Goal: Task Accomplishment & Management: Use online tool/utility

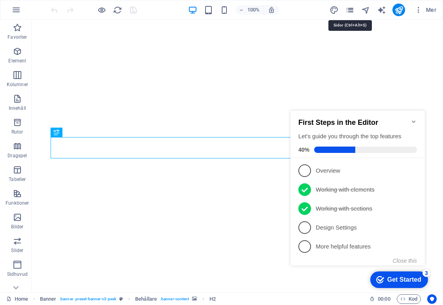
click at [348, 11] on icon "pages" at bounding box center [349, 10] width 9 height 9
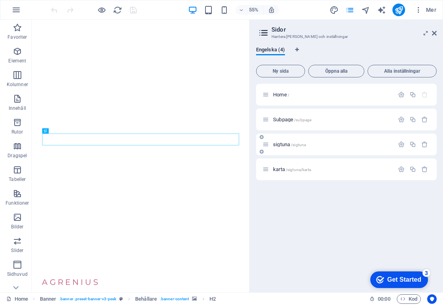
click at [279, 145] on span "sigtuna /sigtuna" at bounding box center [289, 144] width 33 height 6
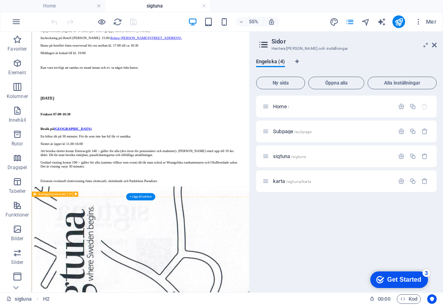
scroll to position [452, 0]
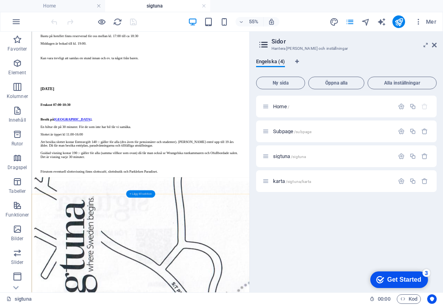
click at [138, 194] on div "+ Lägg till sektion" at bounding box center [140, 194] width 29 height 8
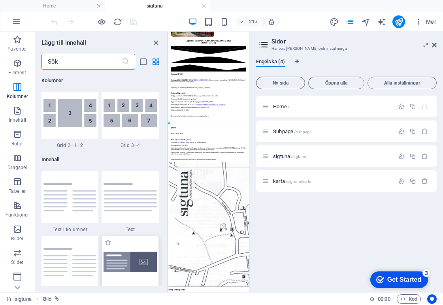
scroll to position [1303, 0]
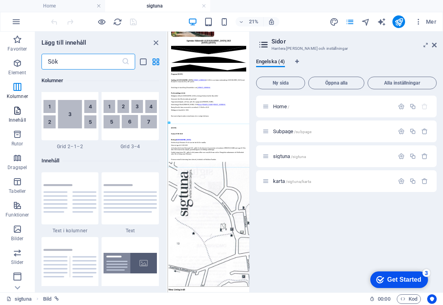
click at [19, 114] on icon "button" at bounding box center [17, 110] width 9 height 9
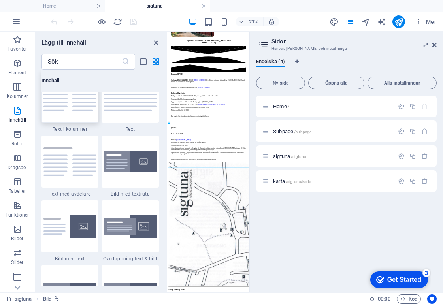
scroll to position [1406, 0]
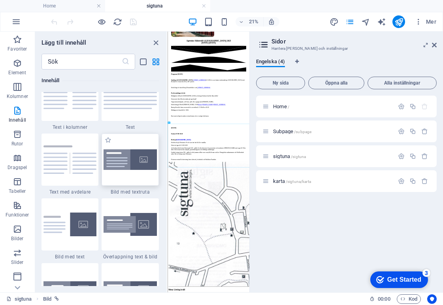
click at [113, 167] on img at bounding box center [130, 159] width 53 height 20
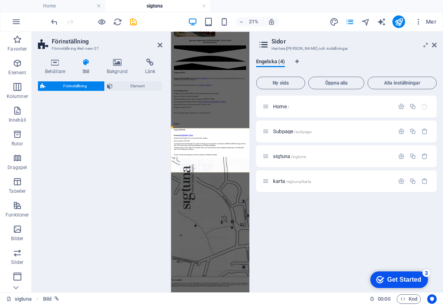
select select "rem"
select select "px"
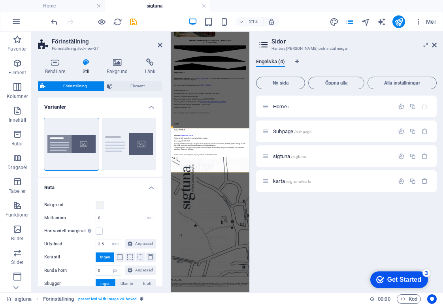
scroll to position [268, 0]
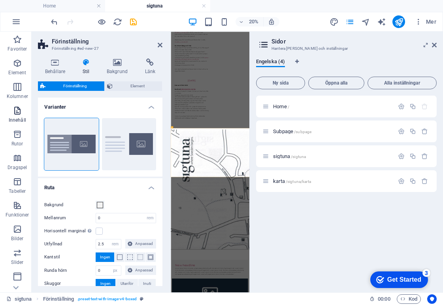
click at [15, 112] on icon "button" at bounding box center [17, 110] width 9 height 9
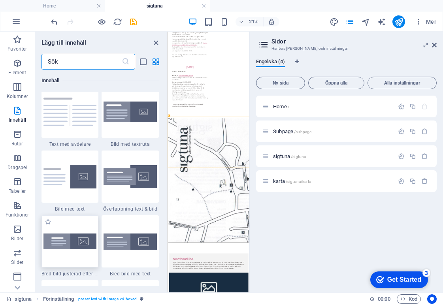
scroll to position [1454, 0]
click at [77, 177] on img at bounding box center [69, 176] width 53 height 24
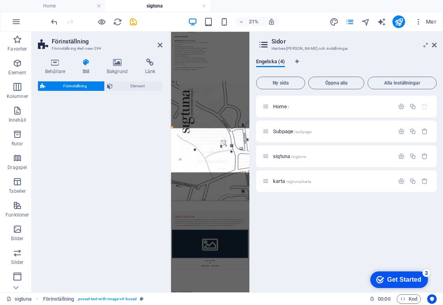
select select "rem"
select select "px"
select select "preset-text-with-image-v4-default"
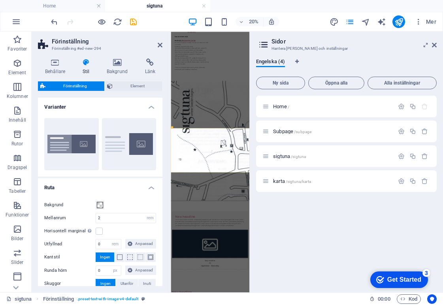
scroll to position [449, 0]
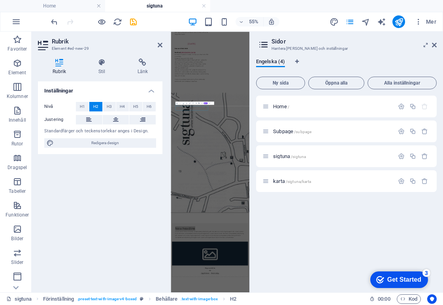
click at [77, 238] on div "Inställningar Nivå H1 H2 H3 H4 H5 H6 Justering Standardfärger och teckenstorlek…" at bounding box center [100, 183] width 124 height 205
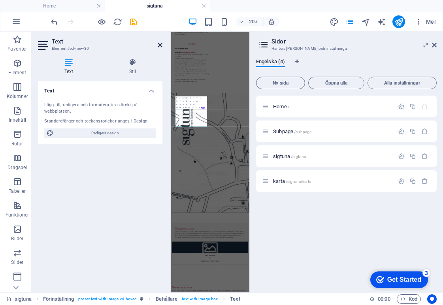
drag, startPoint x: 160, startPoint y: 46, endPoint x: 233, endPoint y: 28, distance: 75.5
click at [160, 46] on icon at bounding box center [160, 45] width 5 height 6
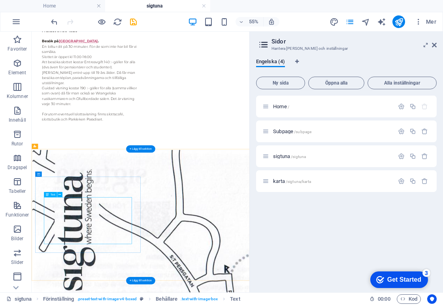
scroll to position [534, 0]
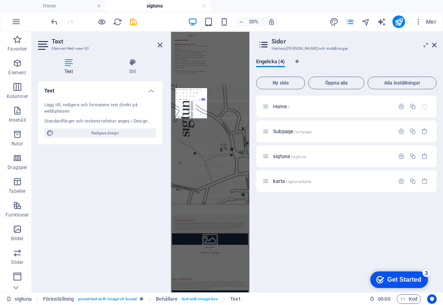
click at [86, 222] on div "Text Lägg till, redigera och formatera text direkt på webbplatsen. Standardfärg…" at bounding box center [100, 183] width 124 height 205
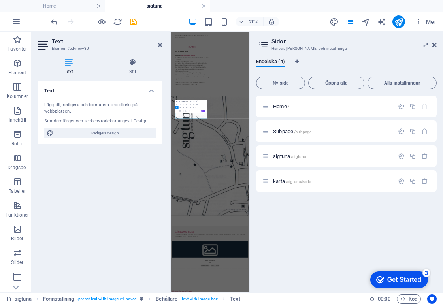
scroll to position [442, 0]
drag, startPoint x: 435, startPoint y: 46, endPoint x: 357, endPoint y: 36, distance: 78.5
click at [435, 46] on icon at bounding box center [434, 45] width 5 height 6
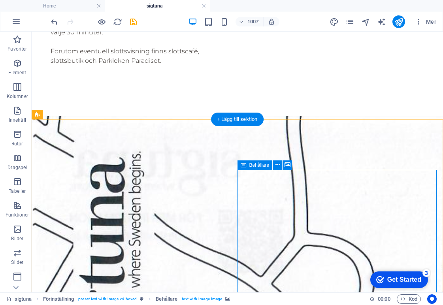
scroll to position [688, 0]
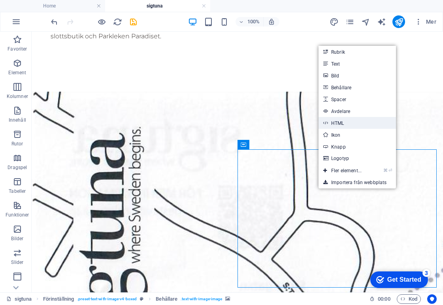
click at [354, 120] on link "HTML" at bounding box center [357, 123] width 77 height 12
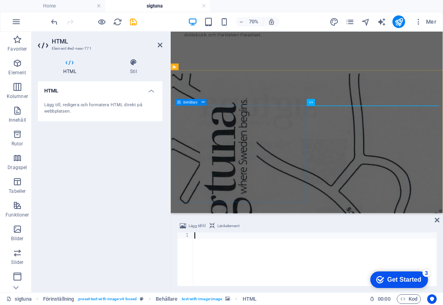
type textarea "[URL][DOMAIN_NAME]"
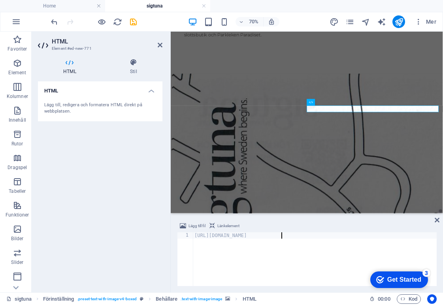
click at [272, 237] on div "[URL][DOMAIN_NAME]" at bounding box center [315, 265] width 244 height 66
click at [234, 225] on span "Länkelement" at bounding box center [228, 225] width 22 height 9
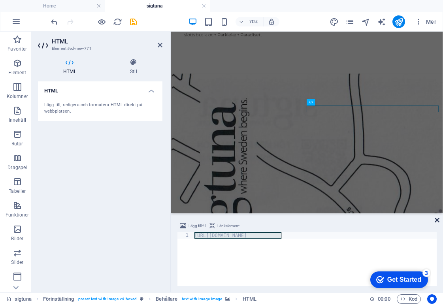
click at [436, 221] on icon at bounding box center [437, 220] width 5 height 6
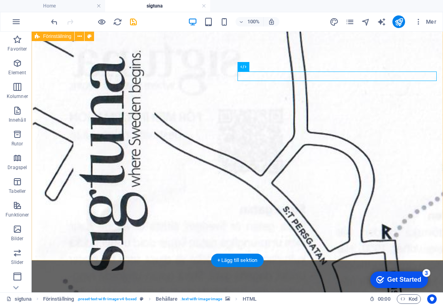
scroll to position [768, 0]
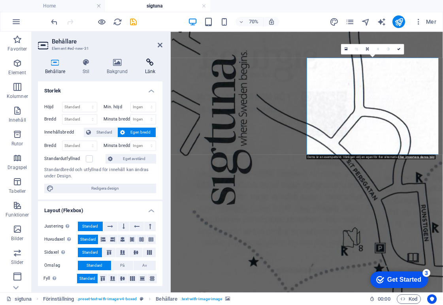
click at [152, 66] on icon at bounding box center [150, 62] width 25 height 8
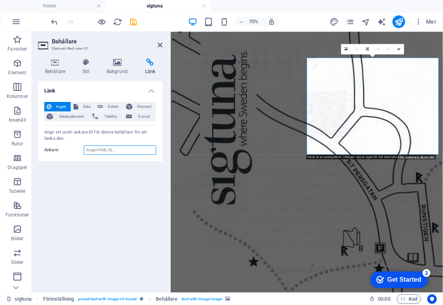
click at [104, 148] on input "Ankare" at bounding box center [120, 149] width 72 height 9
click at [106, 107] on span "Extern" at bounding box center [113, 106] width 15 height 9
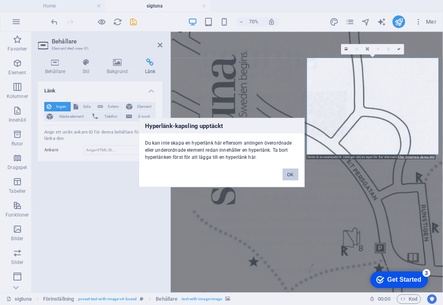
click at [291, 175] on button "OK" at bounding box center [291, 175] width 16 height 12
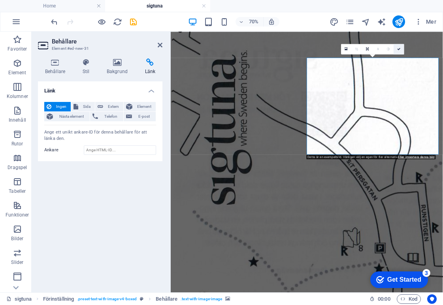
click at [398, 48] on icon at bounding box center [399, 48] width 3 height 3
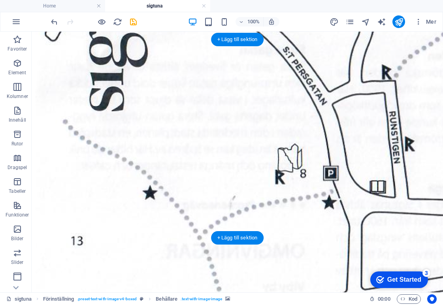
scroll to position [996, 0]
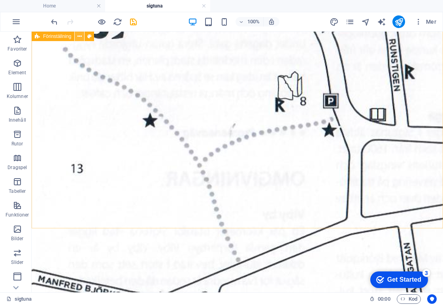
click at [81, 36] on icon at bounding box center [79, 36] width 4 height 8
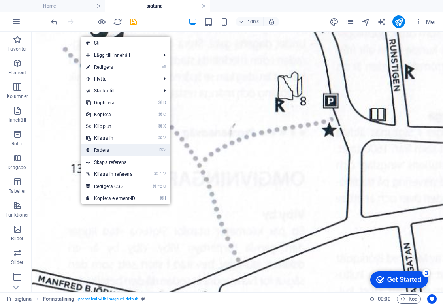
click at [115, 148] on link "⌦ Radera" at bounding box center [110, 150] width 59 height 12
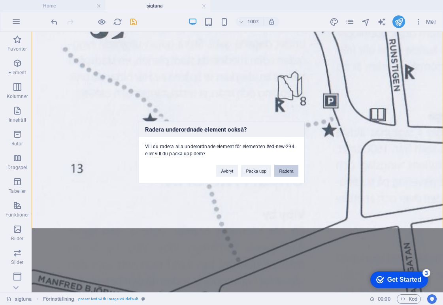
drag, startPoint x: 287, startPoint y: 174, endPoint x: 256, endPoint y: 143, distance: 44.7
click at [287, 174] on button "Radera" at bounding box center [286, 171] width 24 height 12
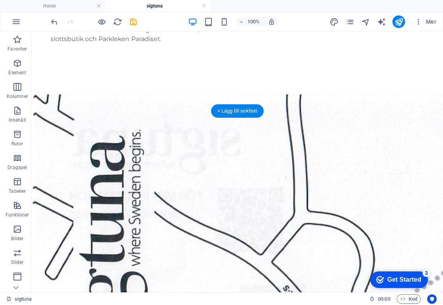
scroll to position [675, 0]
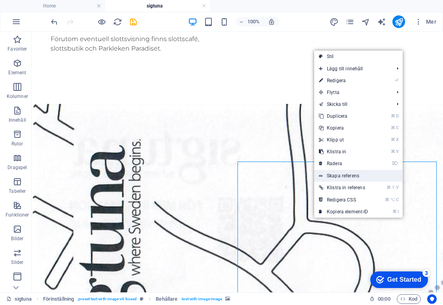
click at [339, 180] on link "Skapa referens" at bounding box center [358, 176] width 89 height 12
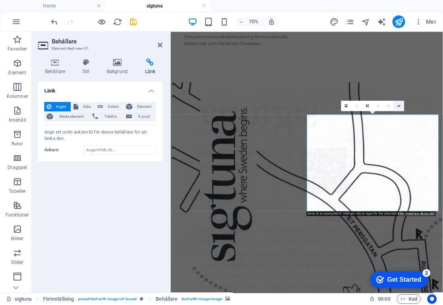
click at [400, 105] on icon at bounding box center [399, 105] width 3 height 3
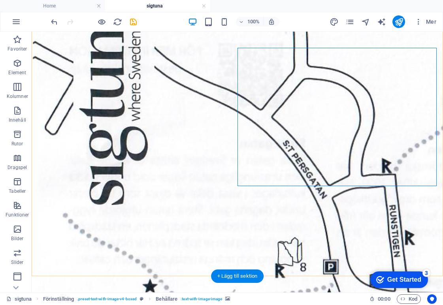
scroll to position [890, 0]
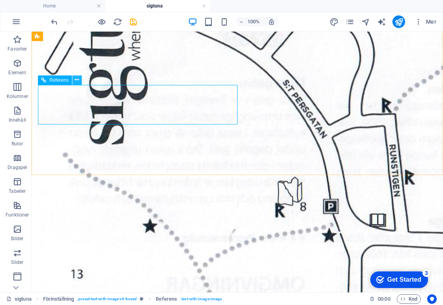
click at [77, 83] on icon at bounding box center [77, 80] width 4 height 8
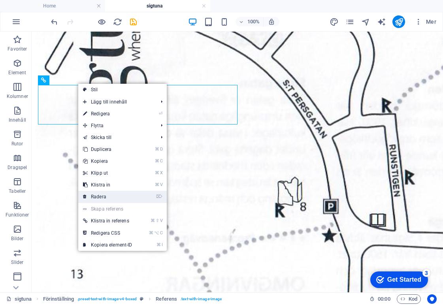
click at [107, 196] on link "⌦ Radera" at bounding box center [107, 197] width 59 height 12
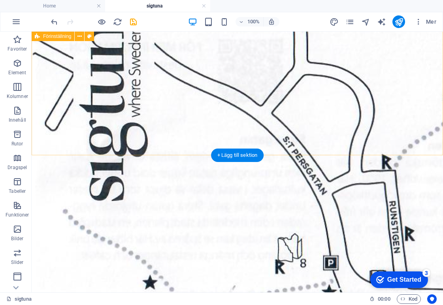
scroll to position [771, 0]
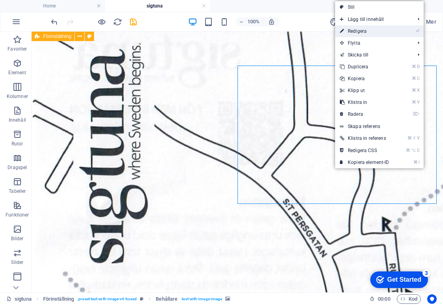
click at [366, 31] on link "⏎ Redigera" at bounding box center [364, 31] width 59 height 12
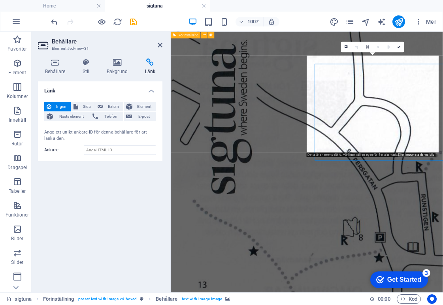
scroll to position [760, 0]
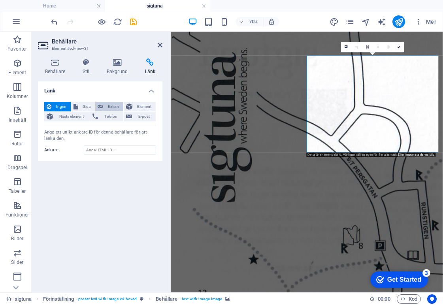
click at [115, 107] on span "Extern" at bounding box center [113, 106] width 15 height 9
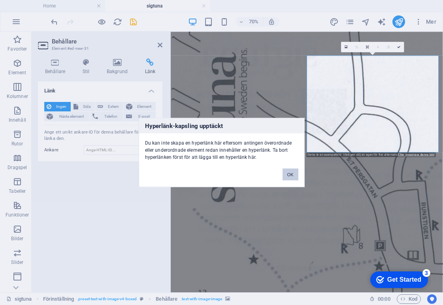
click at [294, 177] on button "OK" at bounding box center [291, 175] width 16 height 12
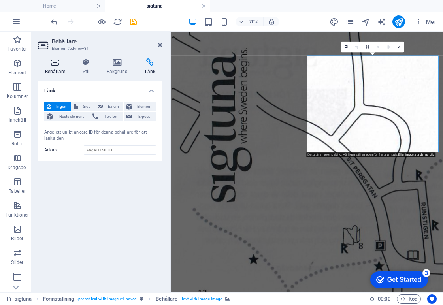
click at [59, 69] on h4 "Behållare" at bounding box center [57, 66] width 38 height 17
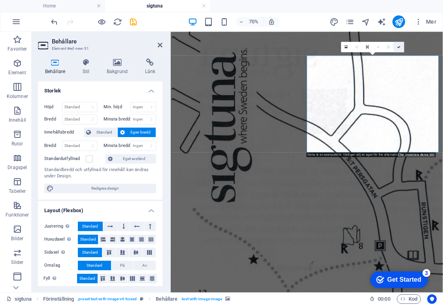
click at [396, 47] on link at bounding box center [399, 46] width 11 height 11
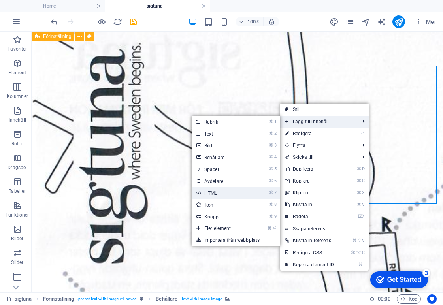
click at [238, 189] on link "⌘ 7 HTML" at bounding box center [221, 193] width 59 height 12
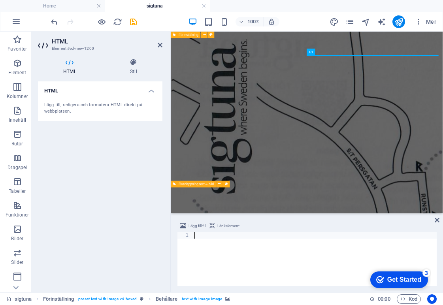
scroll to position [760, 0]
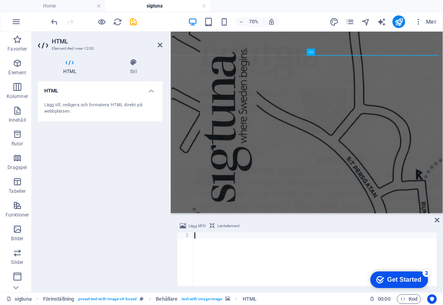
click at [229, 222] on span "Länkelement" at bounding box center [228, 225] width 22 height 9
click at [439, 220] on icon at bounding box center [437, 220] width 5 height 6
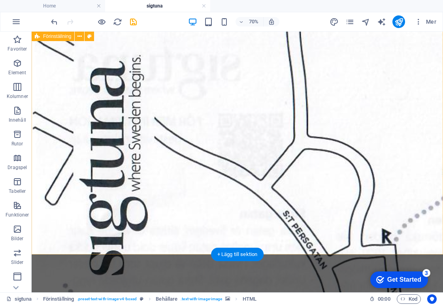
scroll to position [771, 0]
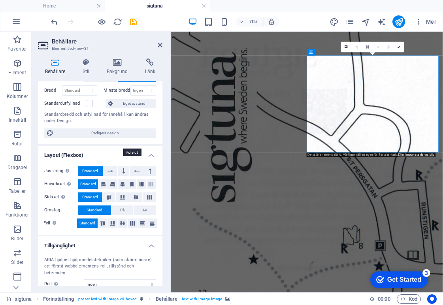
scroll to position [0, 0]
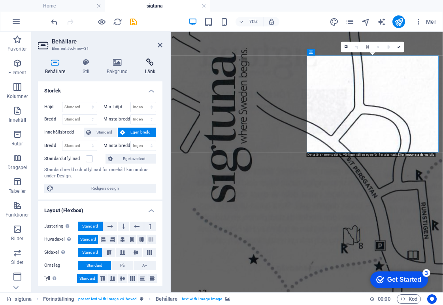
click at [151, 60] on icon at bounding box center [150, 62] width 25 height 8
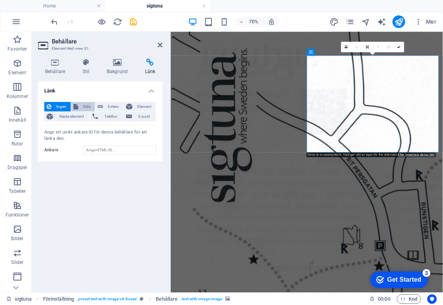
click at [85, 106] on span "Sida" at bounding box center [87, 106] width 12 height 9
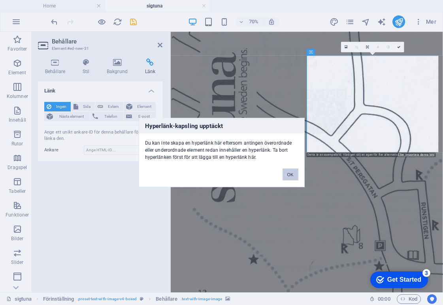
click at [291, 172] on button "OK" at bounding box center [291, 175] width 16 height 12
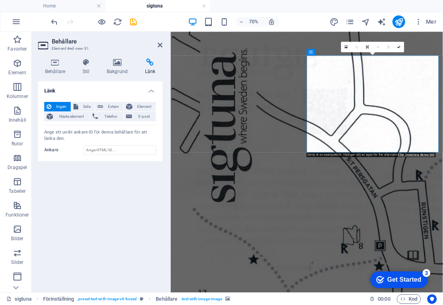
click at [287, 9] on ul "Home sigtuna" at bounding box center [221, 6] width 443 height 12
click at [160, 50] on header "Behållare Element #ed-new-31" at bounding box center [100, 42] width 124 height 21
click at [160, 45] on icon at bounding box center [160, 45] width 5 height 6
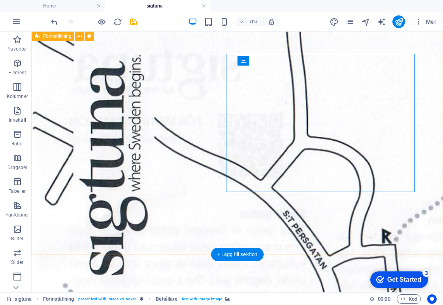
scroll to position [771, 0]
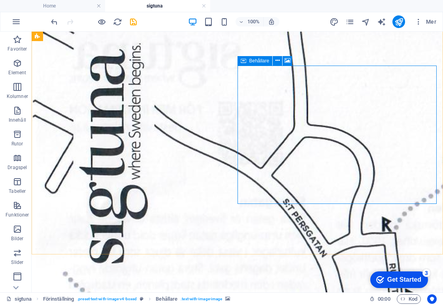
click at [246, 61] on div "Behållare" at bounding box center [255, 60] width 35 height 9
click at [278, 61] on icon at bounding box center [277, 61] width 4 height 8
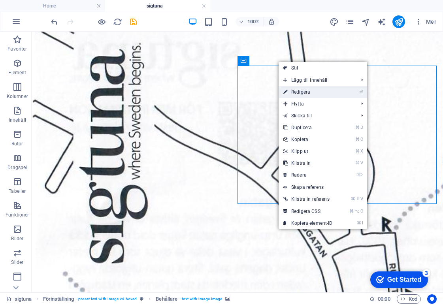
click at [290, 89] on link "⏎ Redigera" at bounding box center [308, 92] width 59 height 12
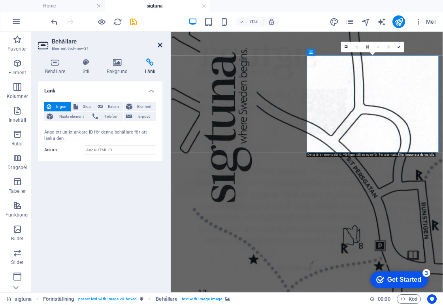
click at [161, 45] on icon at bounding box center [160, 45] width 5 height 6
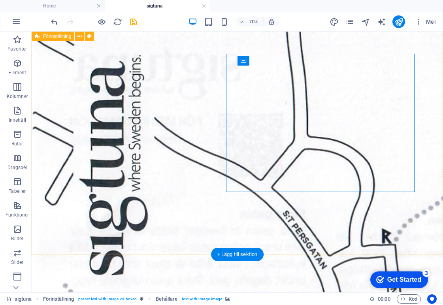
scroll to position [771, 0]
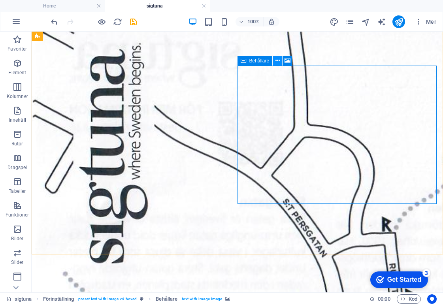
click at [278, 60] on icon at bounding box center [277, 61] width 4 height 8
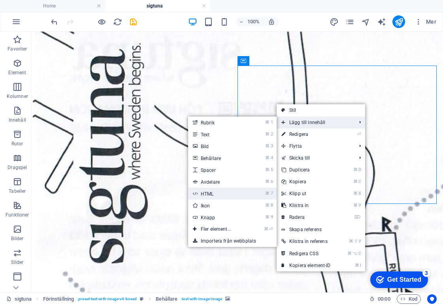
click at [215, 189] on link "⌘ 7 HTML" at bounding box center [217, 194] width 59 height 12
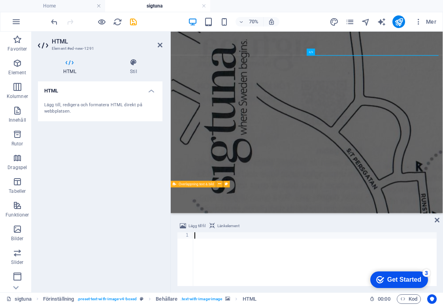
scroll to position [760, 0]
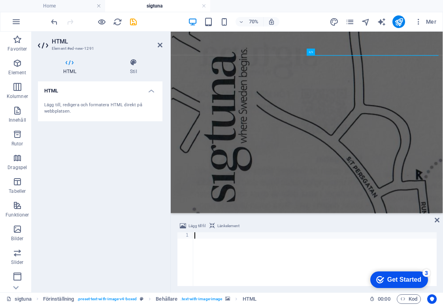
click at [133, 112] on div "Lägg till, redigera och formatera HTML direkt på webbplatsen." at bounding box center [100, 108] width 112 height 13
click at [133, 67] on h4 "Stil" at bounding box center [134, 66] width 58 height 17
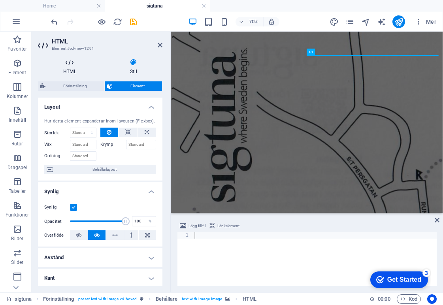
click at [69, 68] on h4 "HTML" at bounding box center [71, 66] width 67 height 17
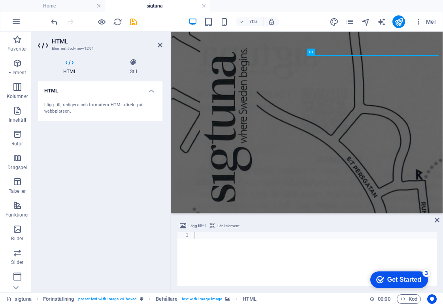
click at [84, 106] on div "Lägg till, redigera och formatera HTML direkt på webbplatsen." at bounding box center [100, 108] width 112 height 13
click at [133, 69] on h4 "Stil" at bounding box center [134, 66] width 58 height 17
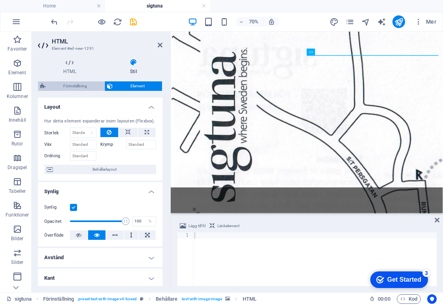
click at [75, 86] on span "Förinställning" at bounding box center [75, 85] width 54 height 9
select select "rem"
select select "px"
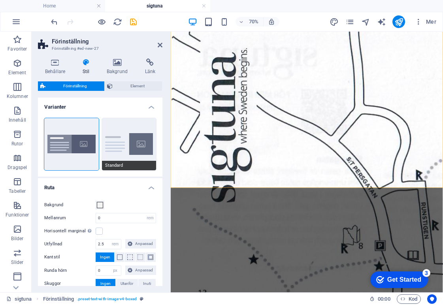
click at [125, 160] on button "Standard" at bounding box center [129, 144] width 55 height 52
type input "2"
type input "0"
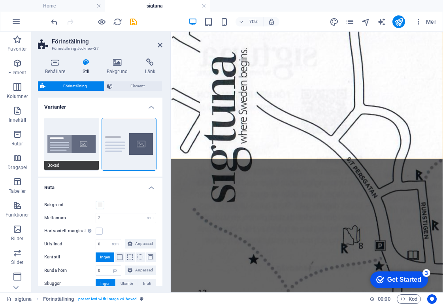
click at [80, 147] on button "Boxed" at bounding box center [71, 144] width 55 height 52
type input "0"
type input "2.5"
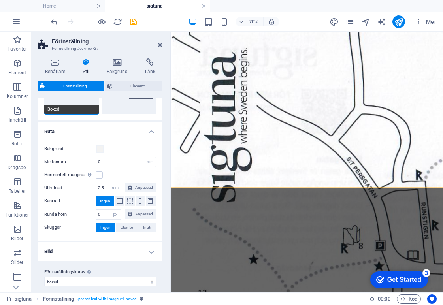
scroll to position [62, 0]
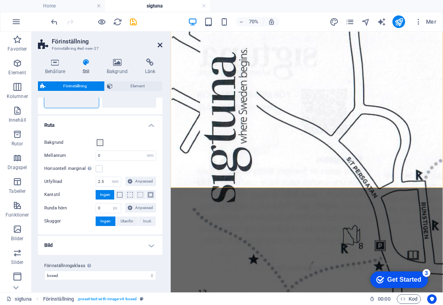
click at [160, 46] on icon at bounding box center [160, 45] width 5 height 6
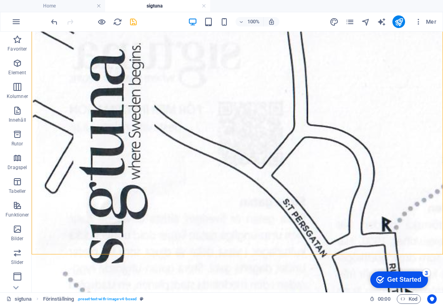
click at [133, 22] on icon "save" at bounding box center [133, 21] width 9 height 9
